Goal: Information Seeking & Learning: Compare options

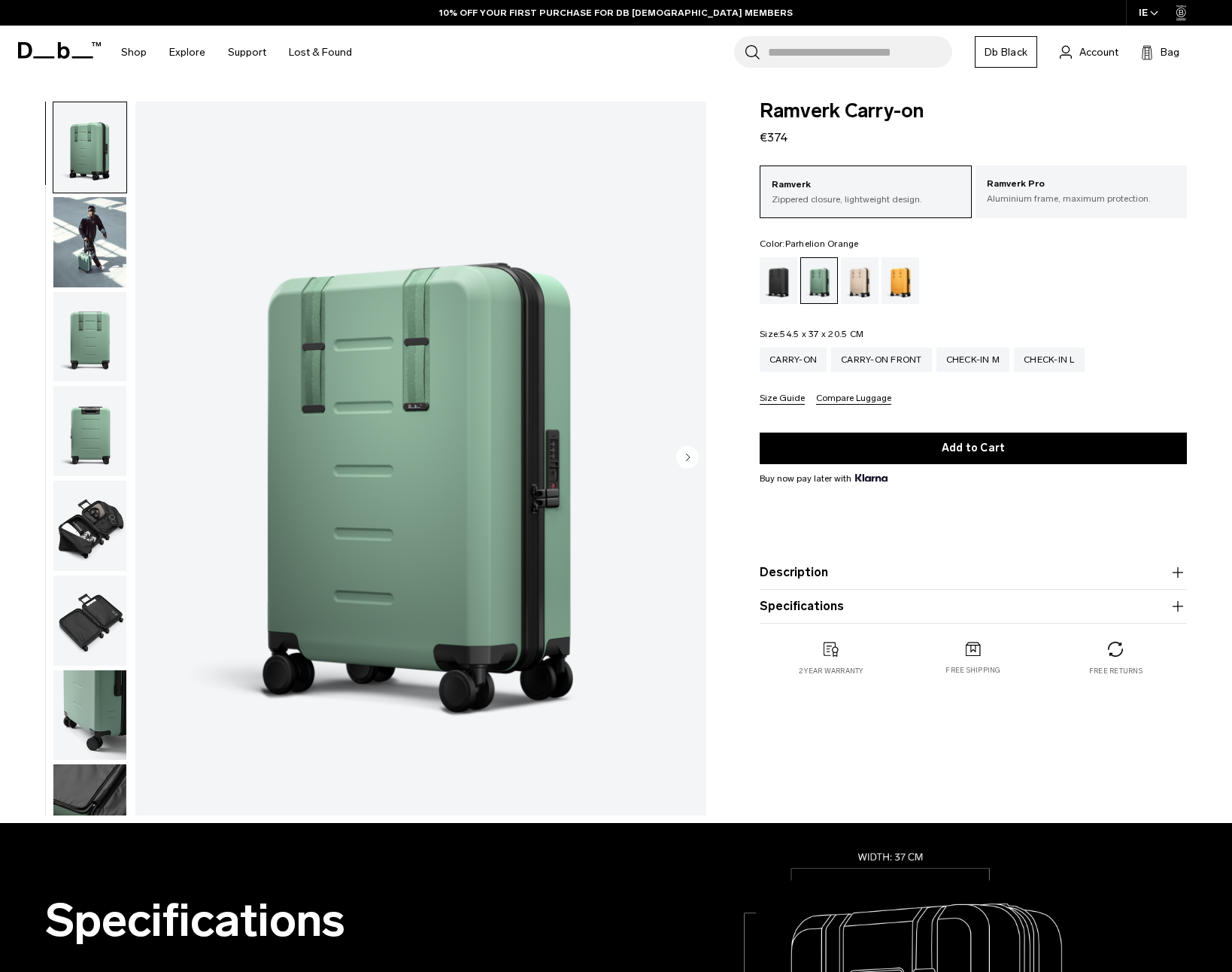
click at [900, 288] on div "Parhelion Orange" at bounding box center [901, 280] width 38 height 47
click at [783, 289] on div "Black Out" at bounding box center [779, 280] width 38 height 47
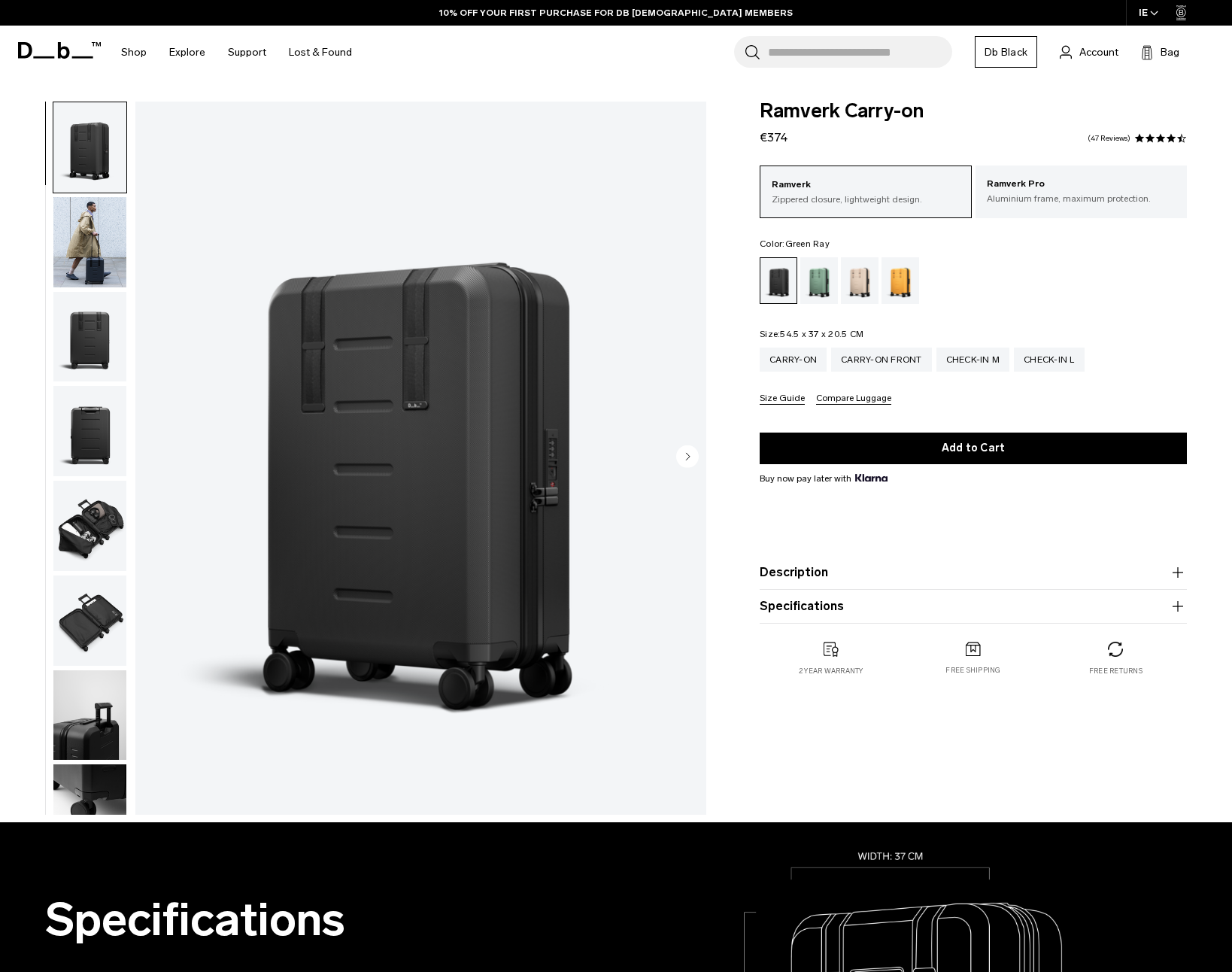
click at [812, 283] on div "Green Ray" at bounding box center [820, 280] width 38 height 47
